Goal: Transaction & Acquisition: Purchase product/service

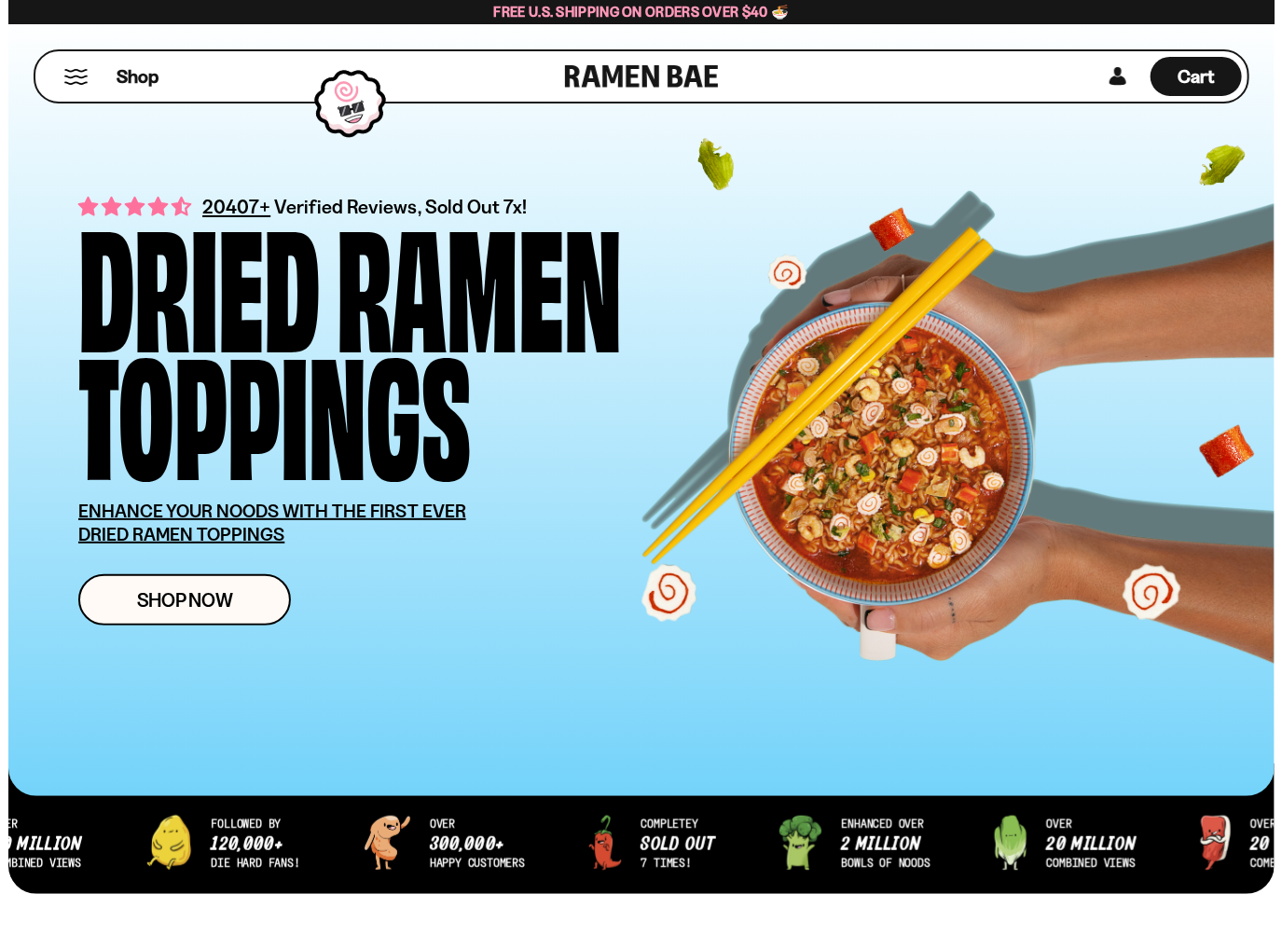
scroll to position [280, 0]
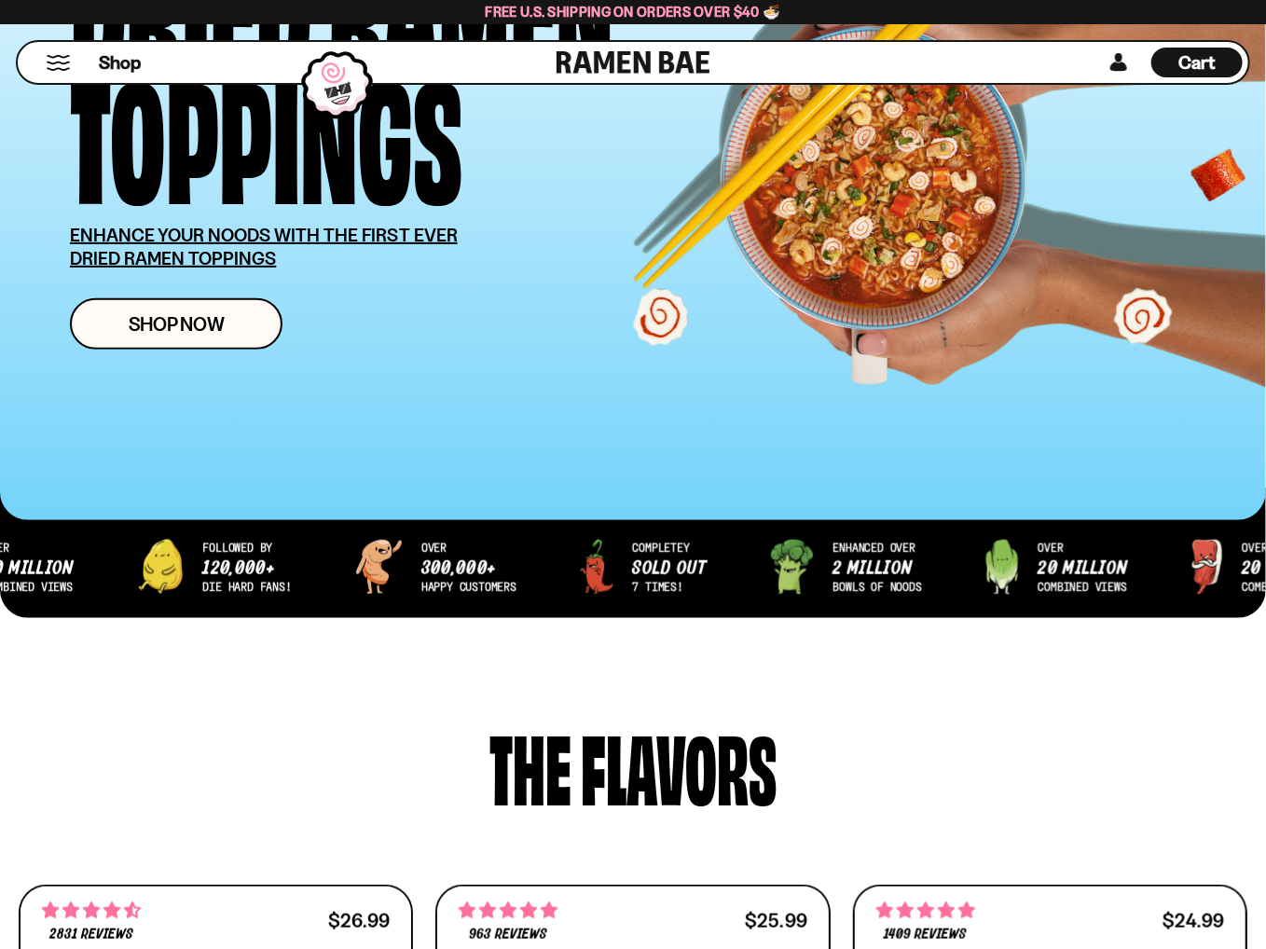
click at [68, 73] on div "Shop" at bounding box center [289, 62] width 533 height 41
click at [60, 62] on button "Mobile Menu Trigger" at bounding box center [58, 63] width 25 height 16
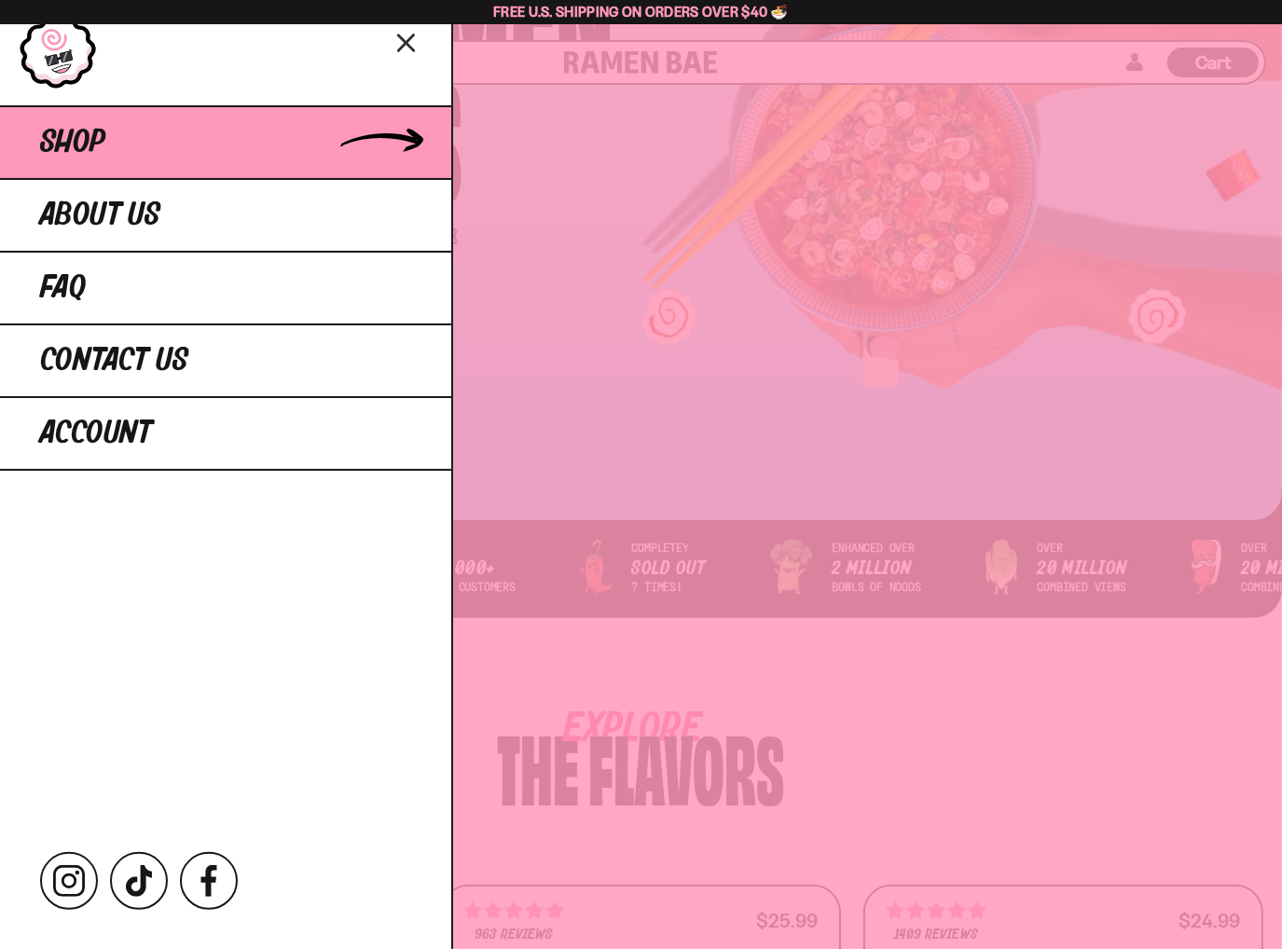
click at [130, 144] on link "Shop" at bounding box center [225, 141] width 451 height 73
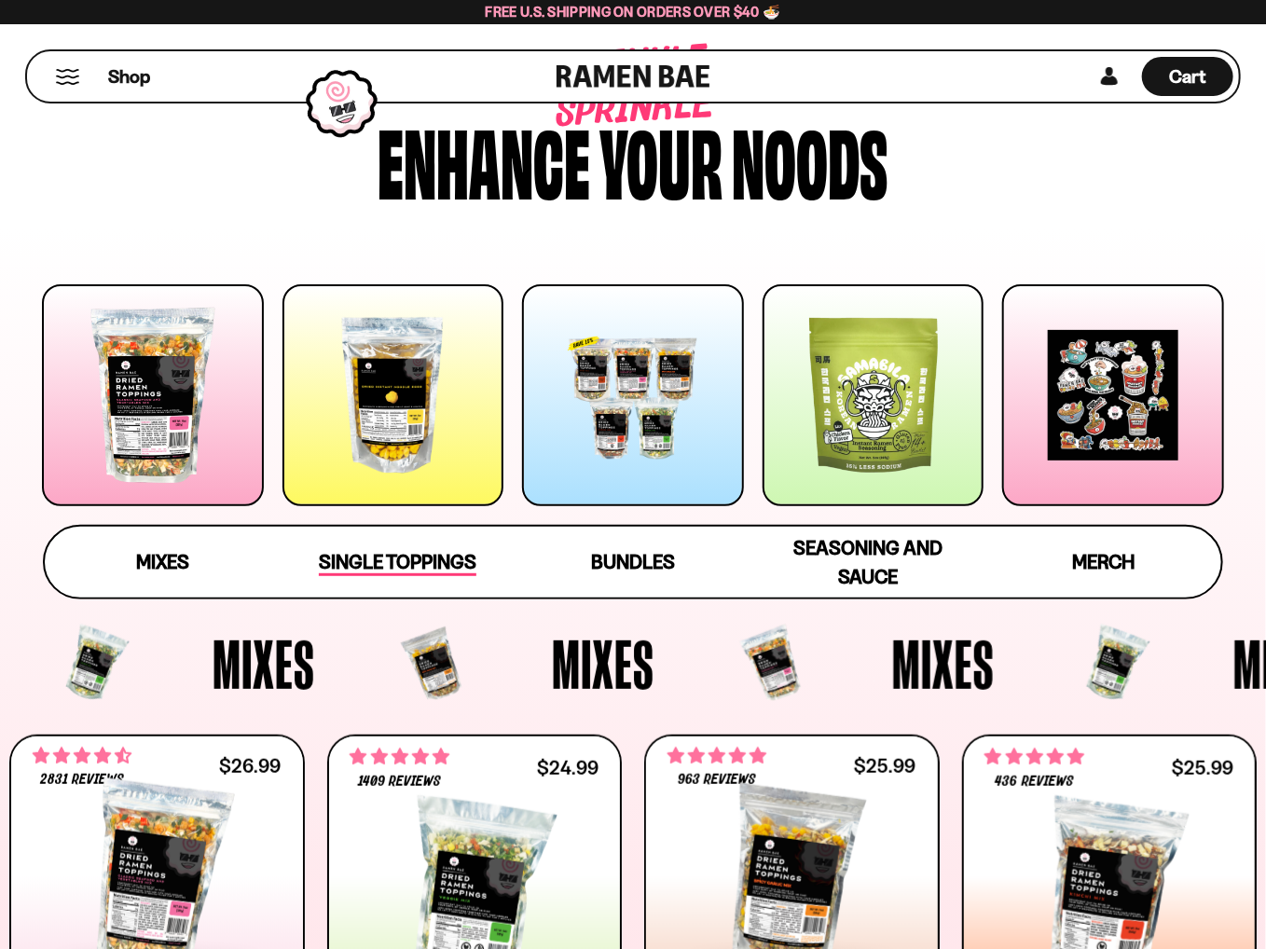
click at [396, 580] on link "Single Toppings" at bounding box center [398, 562] width 235 height 71
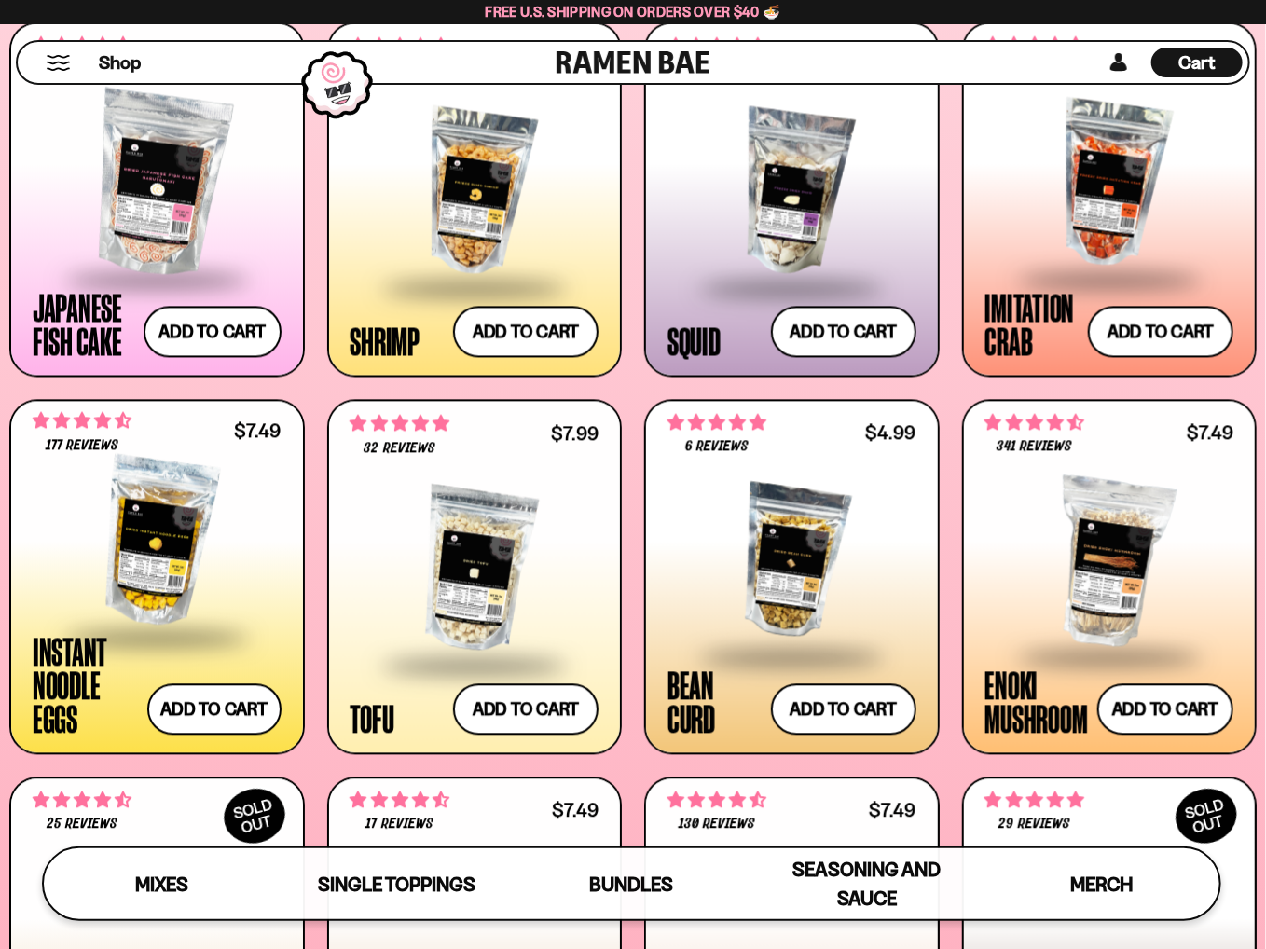
scroll to position [1694, 0]
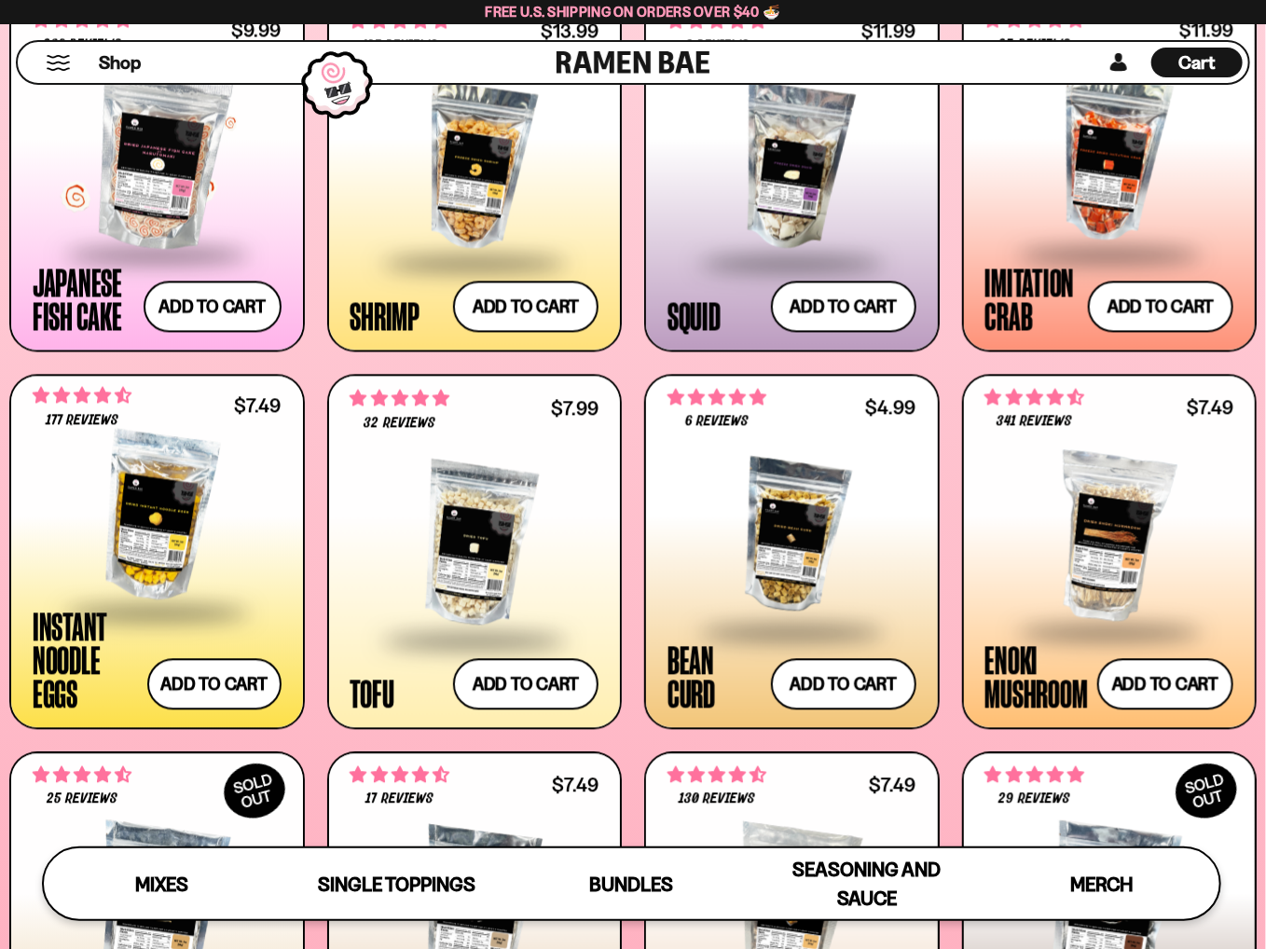
click at [180, 240] on span at bounding box center [156, 254] width 227 height 65
